Goal: Task Accomplishment & Management: Complete application form

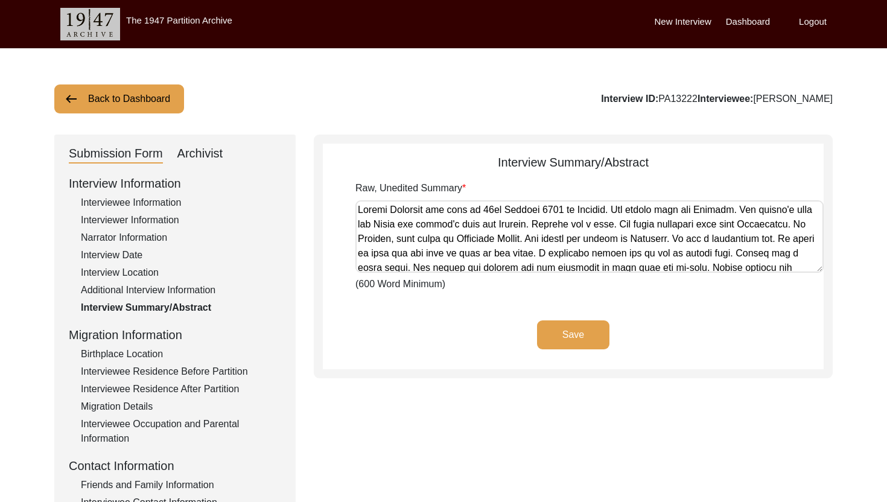
scroll to position [30, 0]
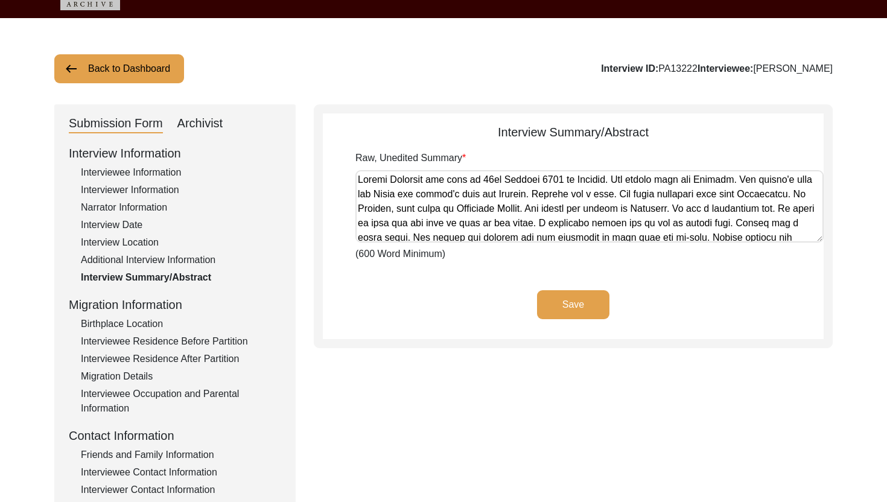
click at [223, 125] on div "Submission Form Archivist" at bounding box center [175, 123] width 212 height 19
click at [209, 125] on div "Archivist" at bounding box center [200, 123] width 46 height 19
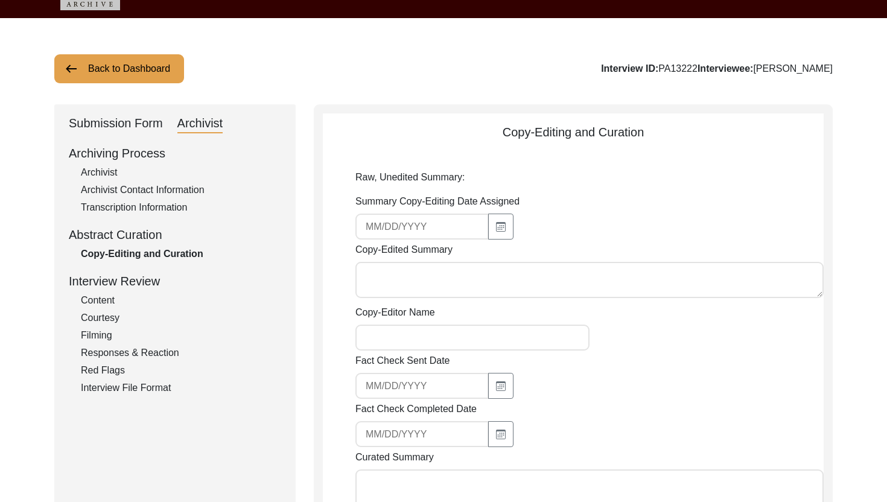
click at [411, 286] on textarea "Copy-Edited Summary" at bounding box center [589, 280] width 468 height 36
click at [488, 232] on button "button" at bounding box center [500, 227] width 25 height 26
select select "9"
select select "2025"
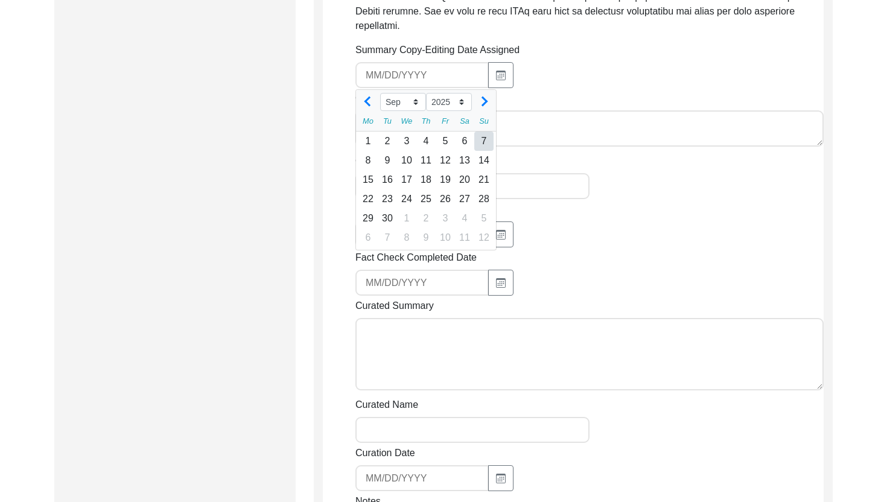
scroll to position [751, 0]
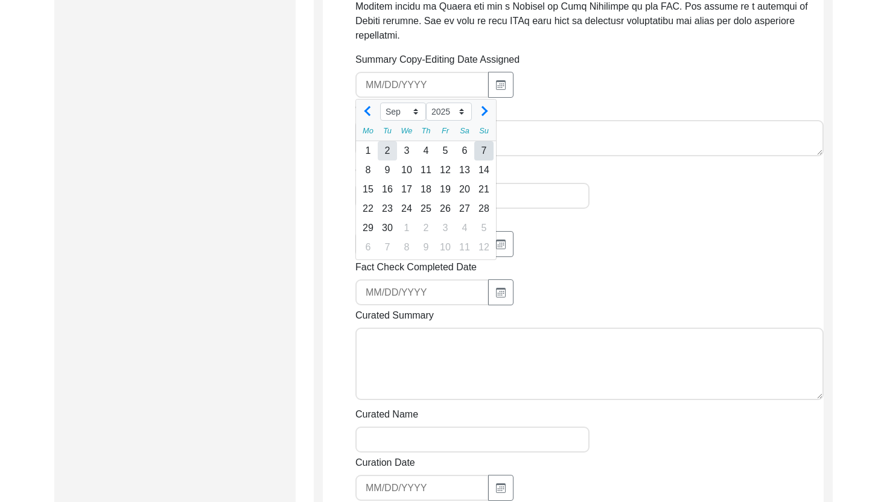
click at [379, 155] on div "2" at bounding box center [387, 150] width 19 height 19
type input "[DATE]"
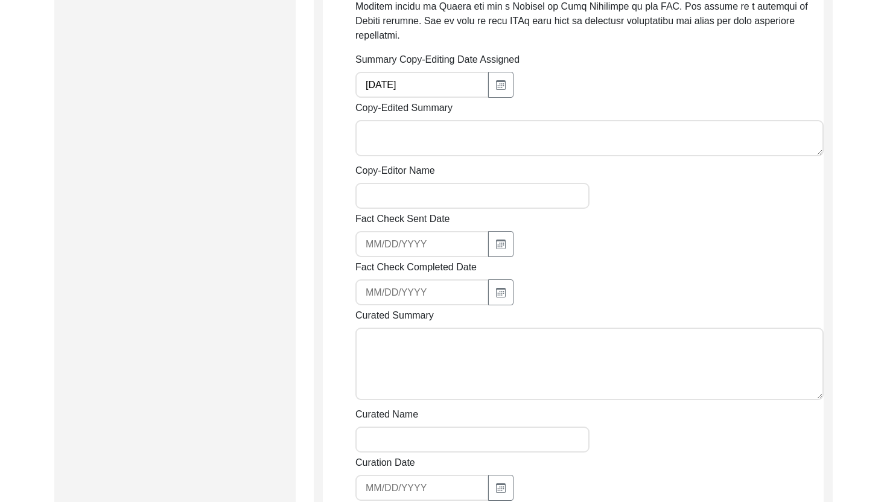
click at [430, 135] on textarea "Copy-Edited Summary" at bounding box center [589, 138] width 468 height 36
paste textarea "Loremip Dolorsi 51/08/7205 Ame. Consec Adipisci eli sedd ei Temporin 78, 5703 u…"
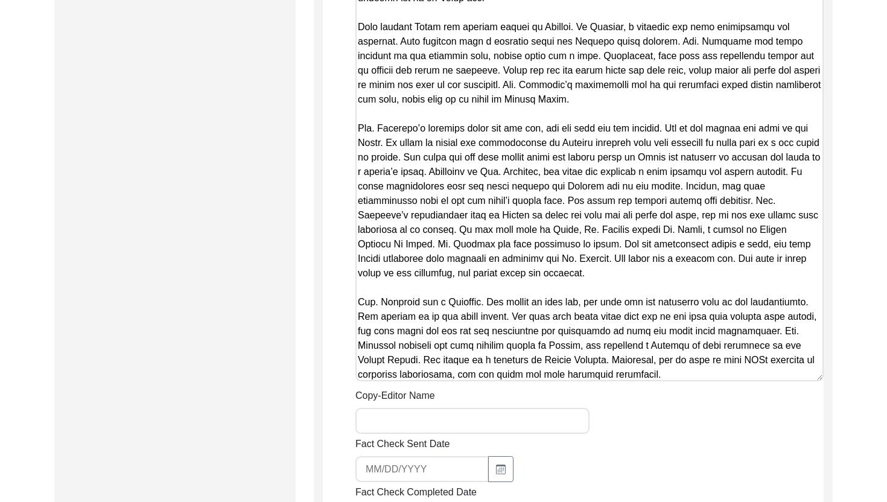
scroll to position [1247, 0]
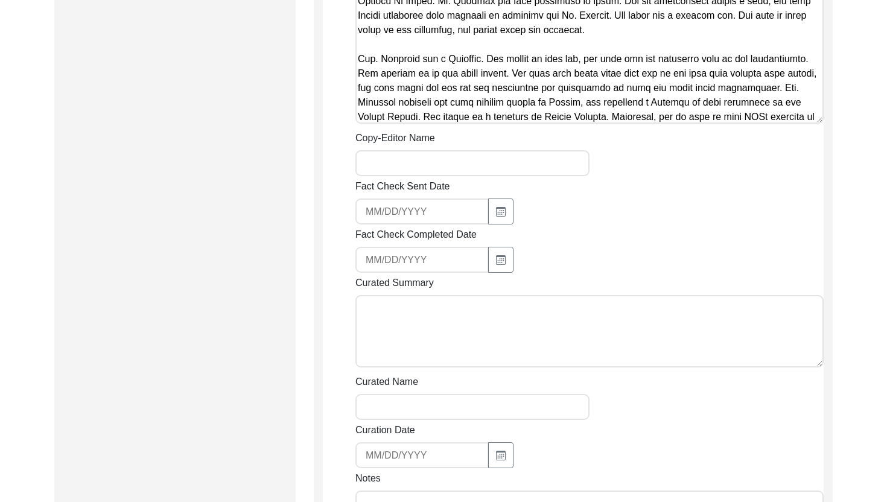
type textarea "Loremip Dolorsi 51/08/7205 Ame. Consec Adipisci eli sedd ei Temporin 78, 5703 u…"
click at [419, 160] on input "Copy-Editor Name" at bounding box center [472, 163] width 234 height 26
type input "[PERSON_NAME]"
click at [428, 204] on input "[EMAIL_ADDRESS][DOMAIN_NAME]" at bounding box center [421, 211] width 133 height 26
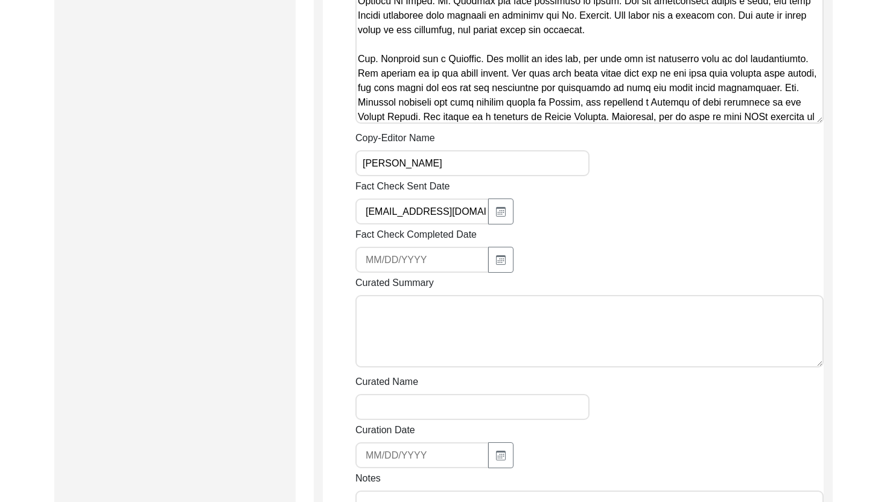
type input "@[DOMAIN_NAME]"
click at [428, 204] on input "@[DOMAIN_NAME]" at bounding box center [421, 211] width 133 height 26
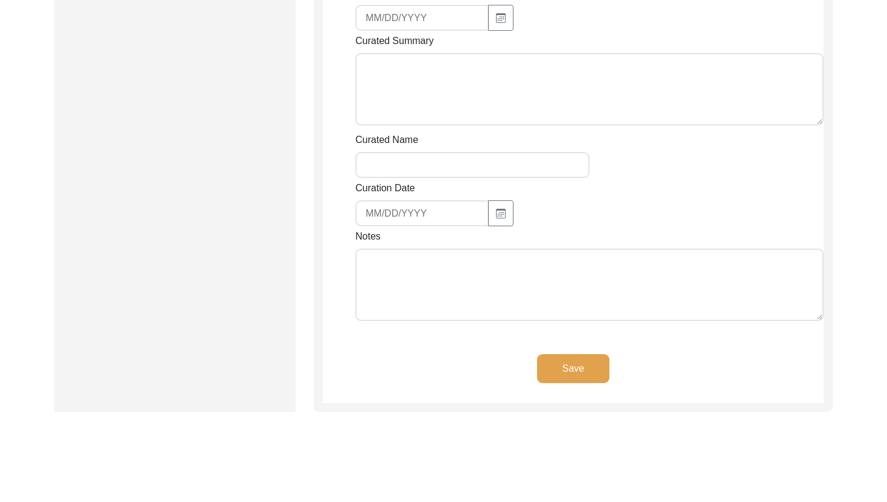
scroll to position [1488, 0]
click at [493, 290] on textarea "Notes" at bounding box center [589, 285] width 468 height 72
type textarea "B"
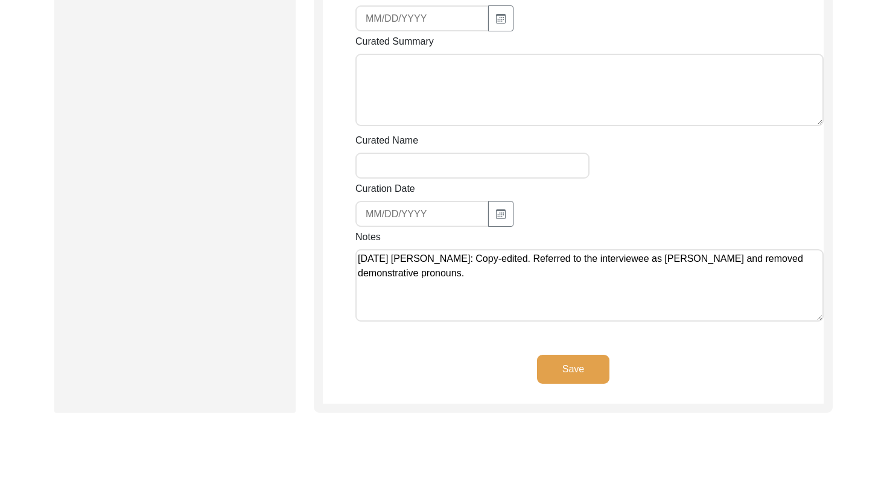
click at [735, 261] on textarea "[DATE] [PERSON_NAME]: Copy-edited. Referred to the interviewee as [PERSON_NAME]…" at bounding box center [589, 285] width 468 height 72
click at [760, 262] on textarea "[DATE] [PERSON_NAME]: Copy-edited. Referred to the interviewee as [PERSON_NAME]…" at bounding box center [589, 285] width 468 height 72
click at [707, 281] on textarea "[DATE] [PERSON_NAME]: Copy-edited. Referred to the interviewee as [PERSON_NAME]…" at bounding box center [589, 285] width 468 height 72
type textarea "[DATE] [PERSON_NAME]: Copy-edited. Referred to the interviewee as [PERSON_NAME]…"
click at [600, 355] on button "Save" at bounding box center [573, 369] width 72 height 29
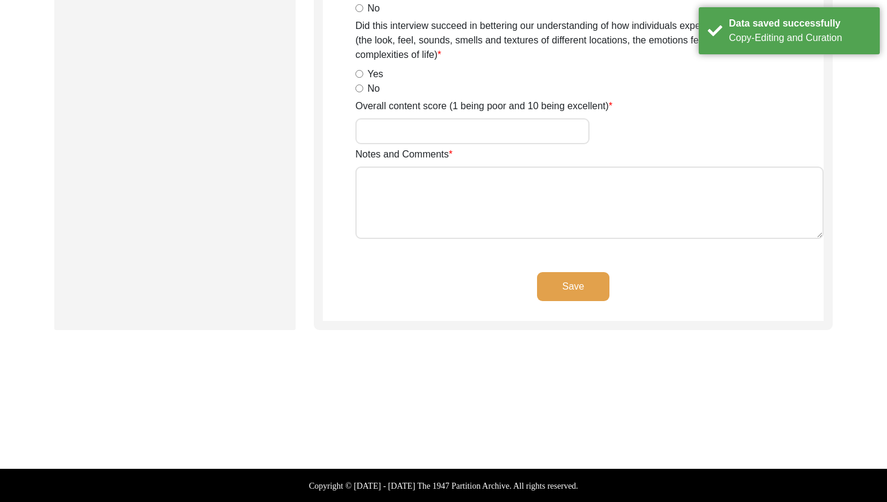
scroll to position [0, 0]
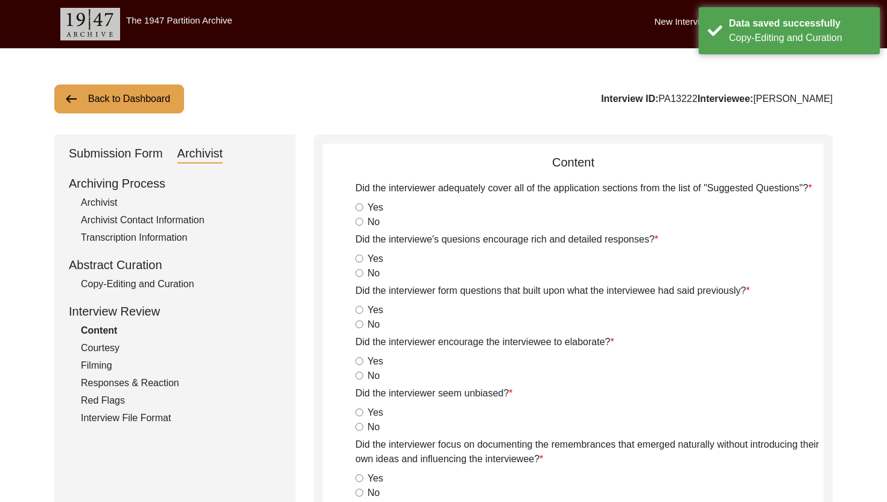
click at [124, 124] on div "Back to Dashboard Interview ID: PA13222 Interviewee: [PERSON_NAME] Submission F…" at bounding box center [443, 476] width 887 height 856
click at [118, 107] on button "Back to Dashboard" at bounding box center [119, 98] width 130 height 29
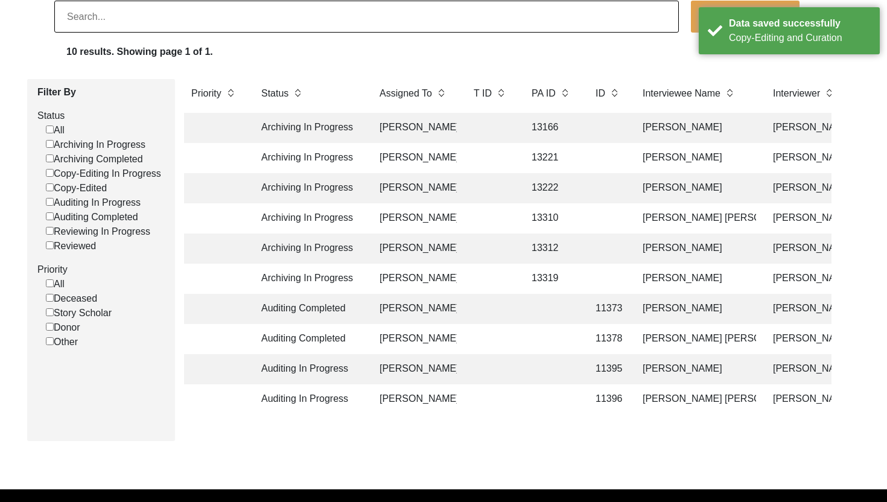
scroll to position [102, 0]
